Goal: Task Accomplishment & Management: Use online tool/utility

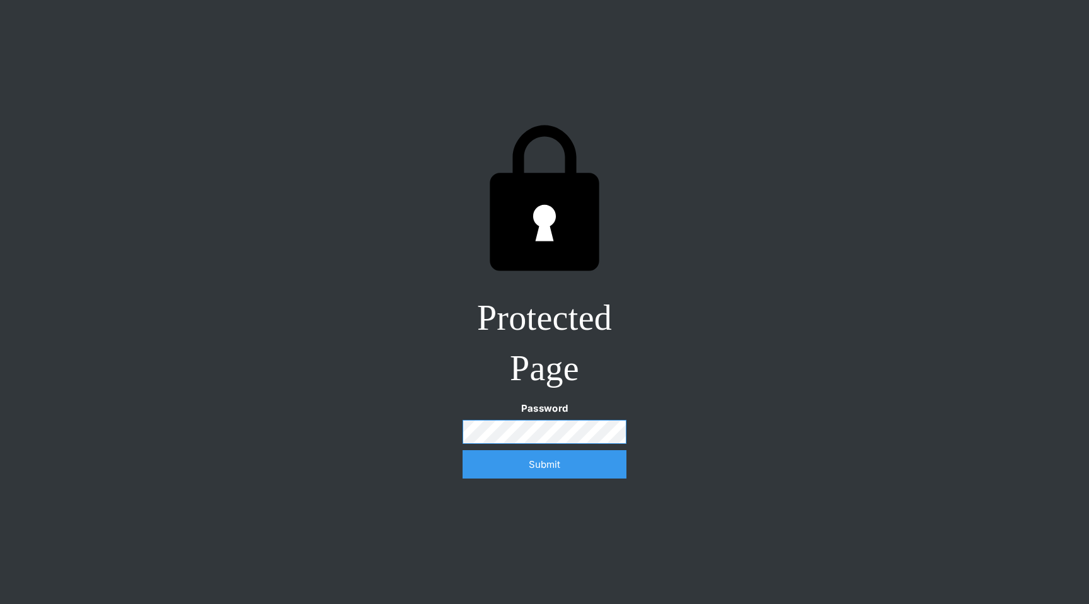
click at [462, 450] on input "Submit" at bounding box center [544, 464] width 164 height 28
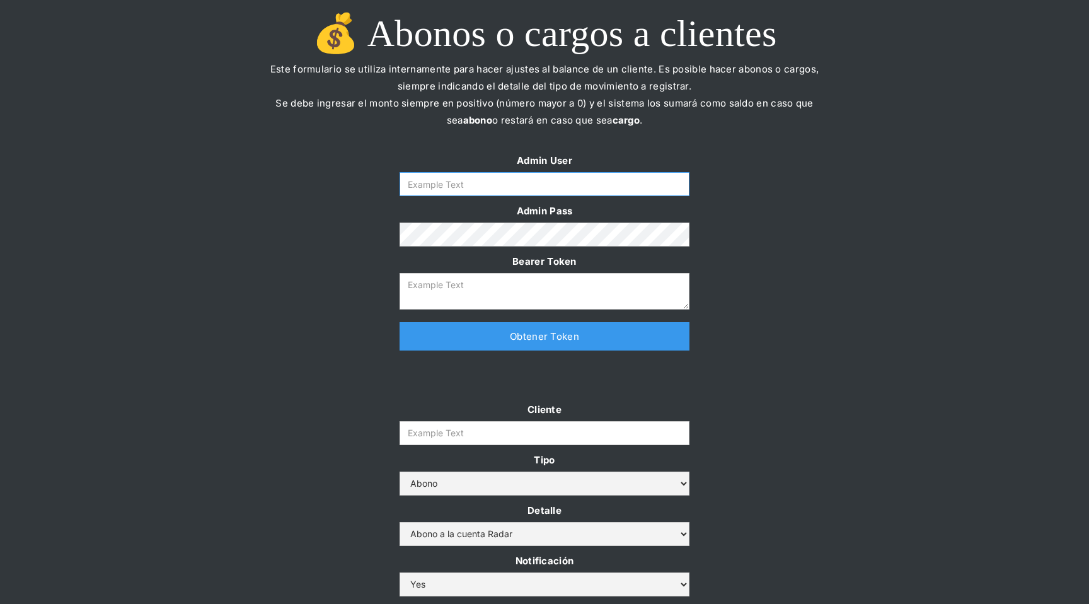
click at [536, 193] on input "Form" at bounding box center [544, 184] width 290 height 24
type input "[EMAIL_ADDRESS][DOMAIN_NAME]"
click at [533, 332] on link "Obtener Token" at bounding box center [544, 336] width 290 height 28
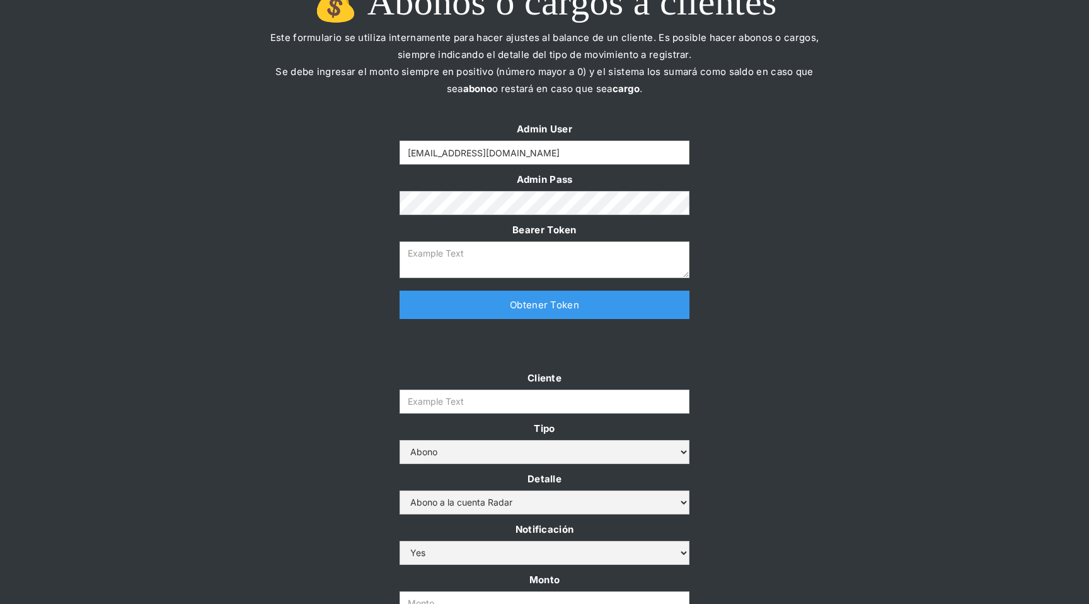
type textarea "[SECURITY_DATA]"
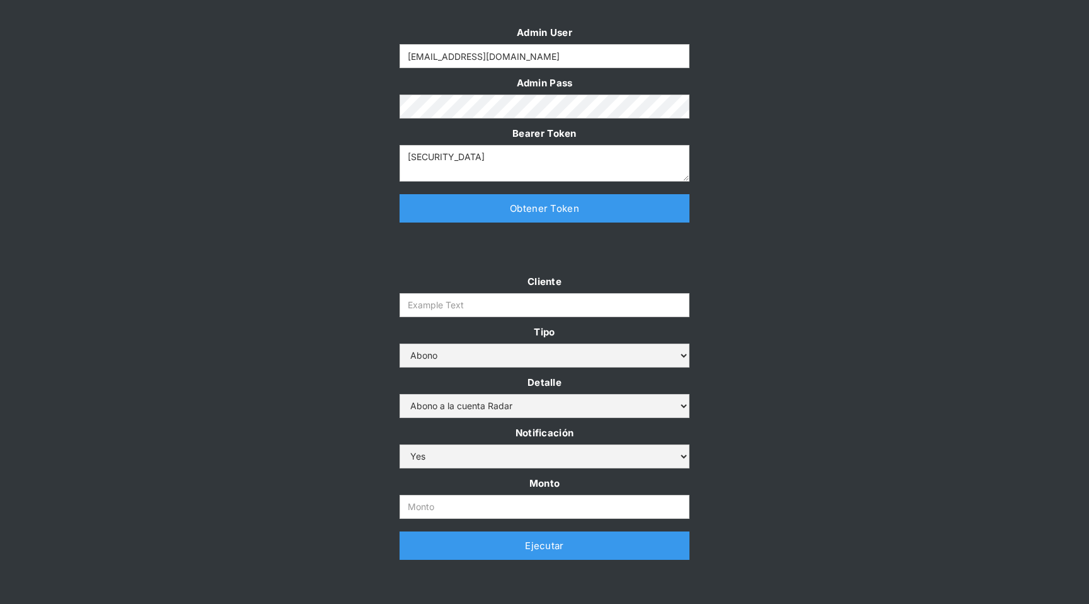
scroll to position [222, 0]
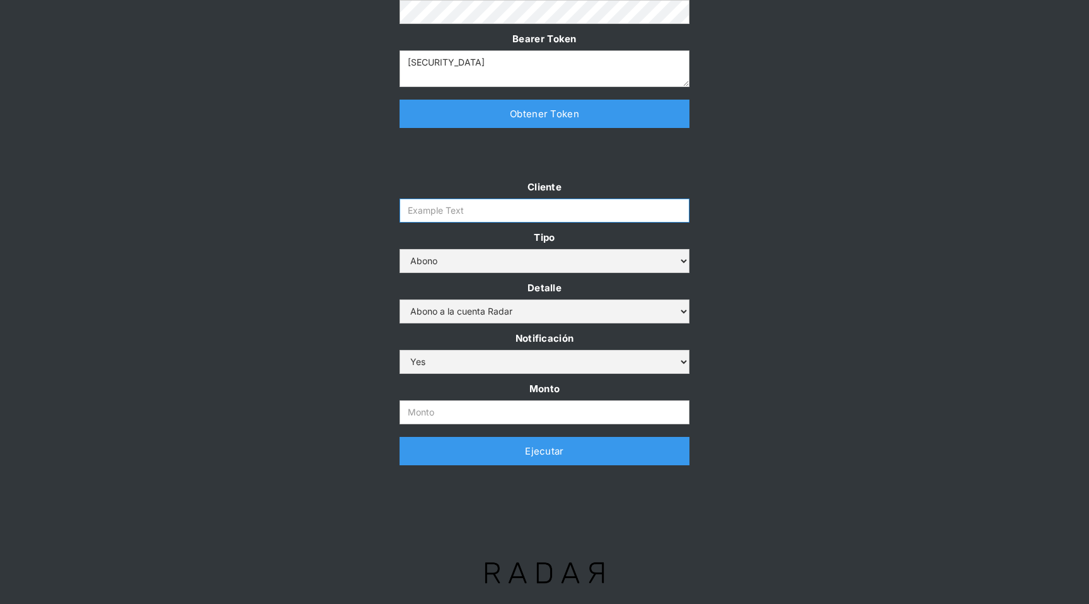
click at [424, 217] on input "Cliente" at bounding box center [544, 210] width 290 height 24
type input "prontopaga"
click at [428, 402] on input "Monto" at bounding box center [544, 412] width 290 height 24
click at [482, 420] on input "Monto" at bounding box center [544, 412] width 290 height 24
paste input "$1,500,000,000"
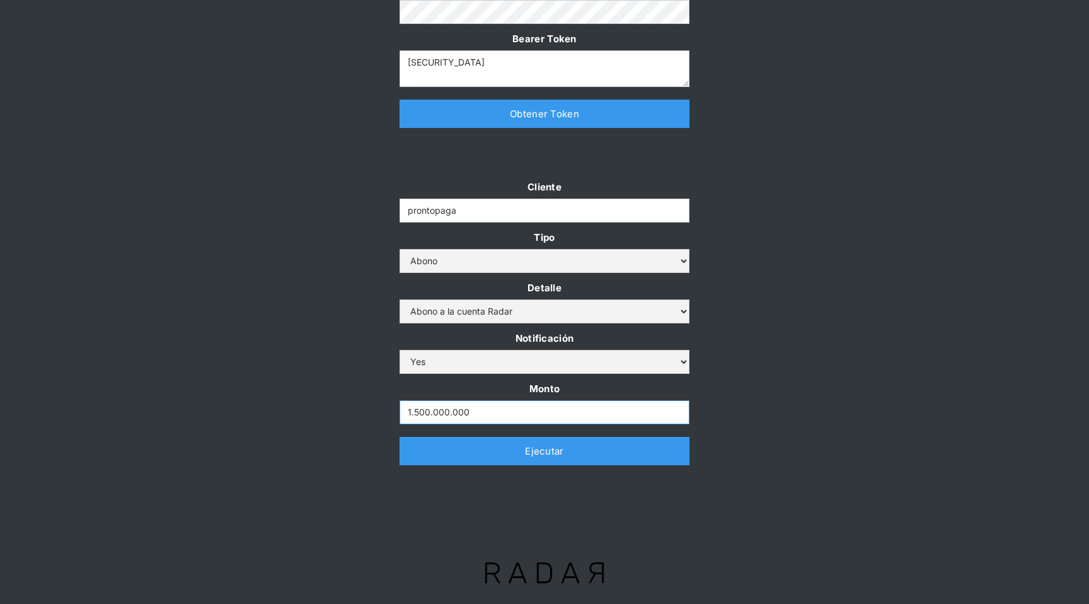
type input "1.500.000.000"
click at [522, 451] on link "Ejecutar" at bounding box center [544, 451] width 290 height 28
